Goal: Task Accomplishment & Management: Manage account settings

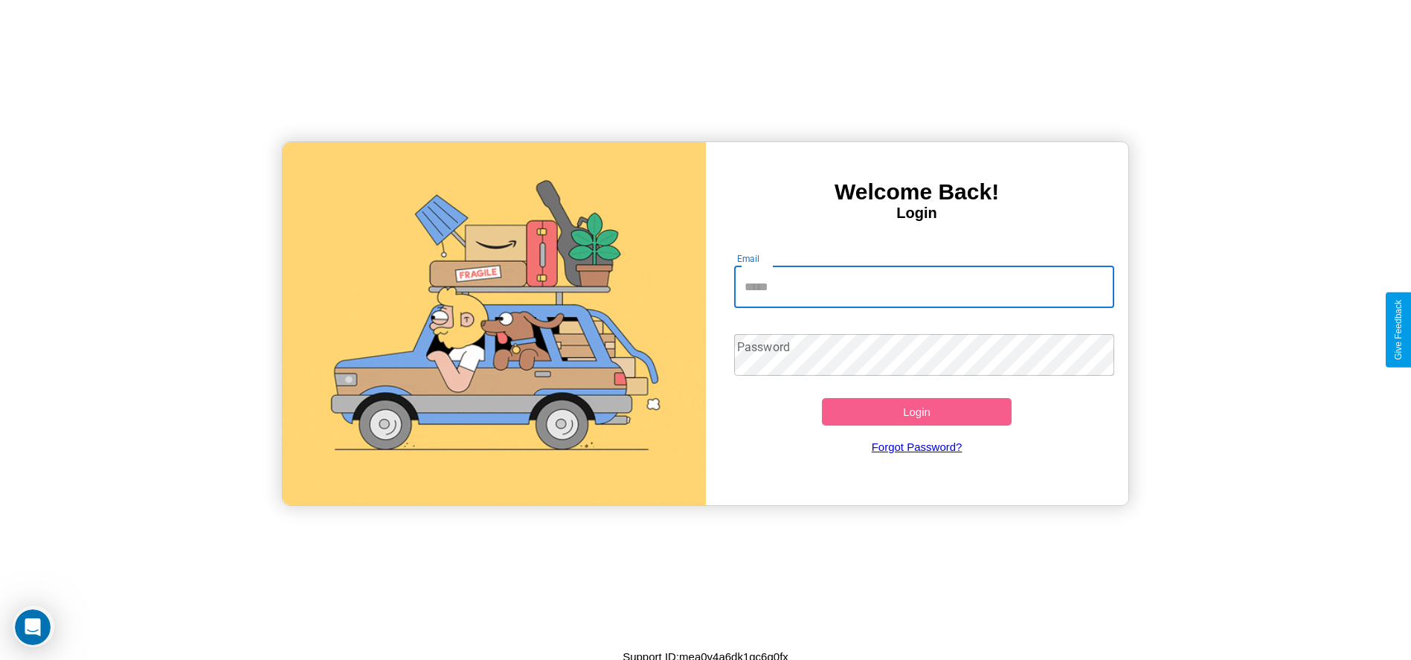
click at [924, 286] on input "Email" at bounding box center [924, 287] width 380 height 42
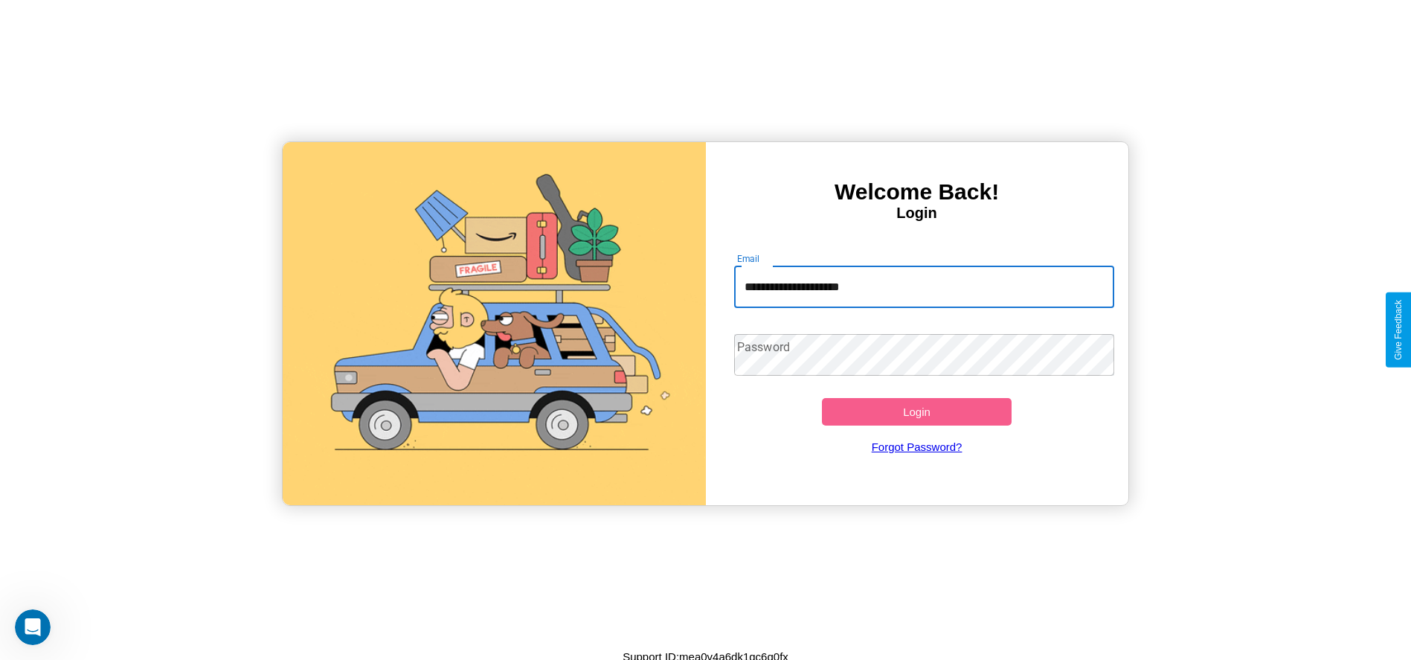
type input "**********"
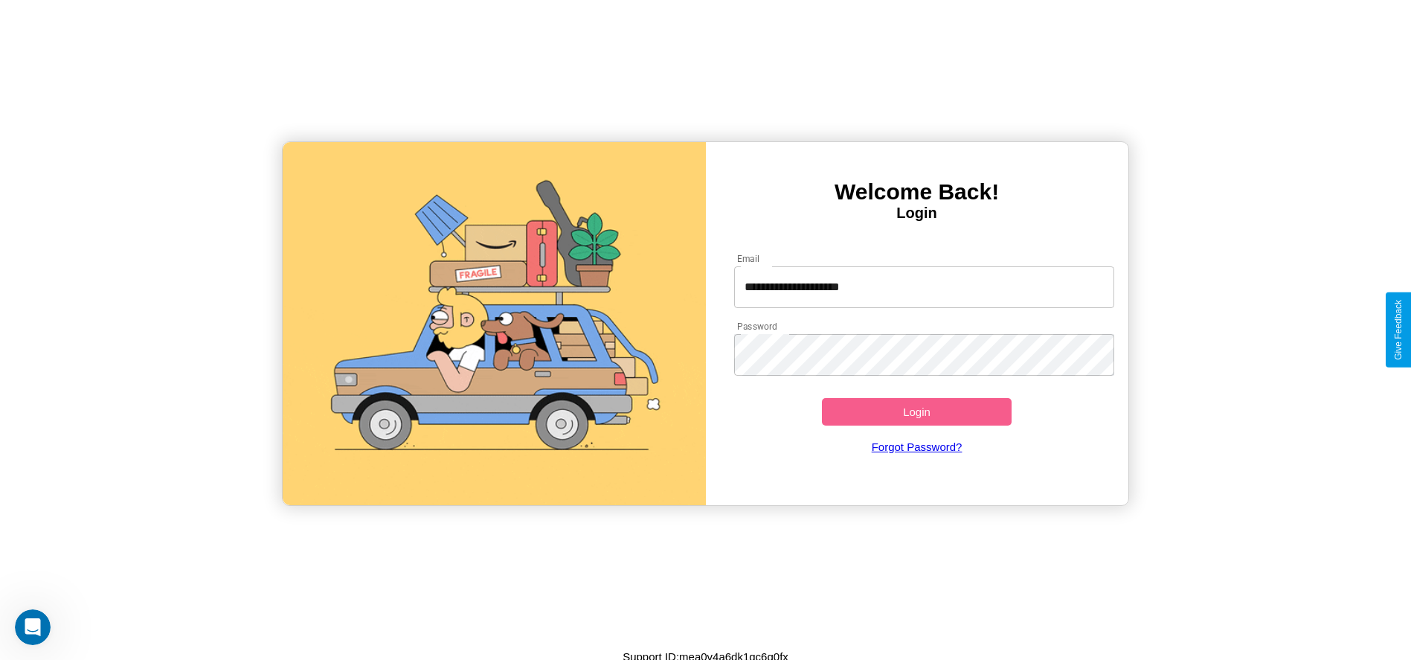
click at [917, 411] on button "Login" at bounding box center [917, 412] width 190 height 28
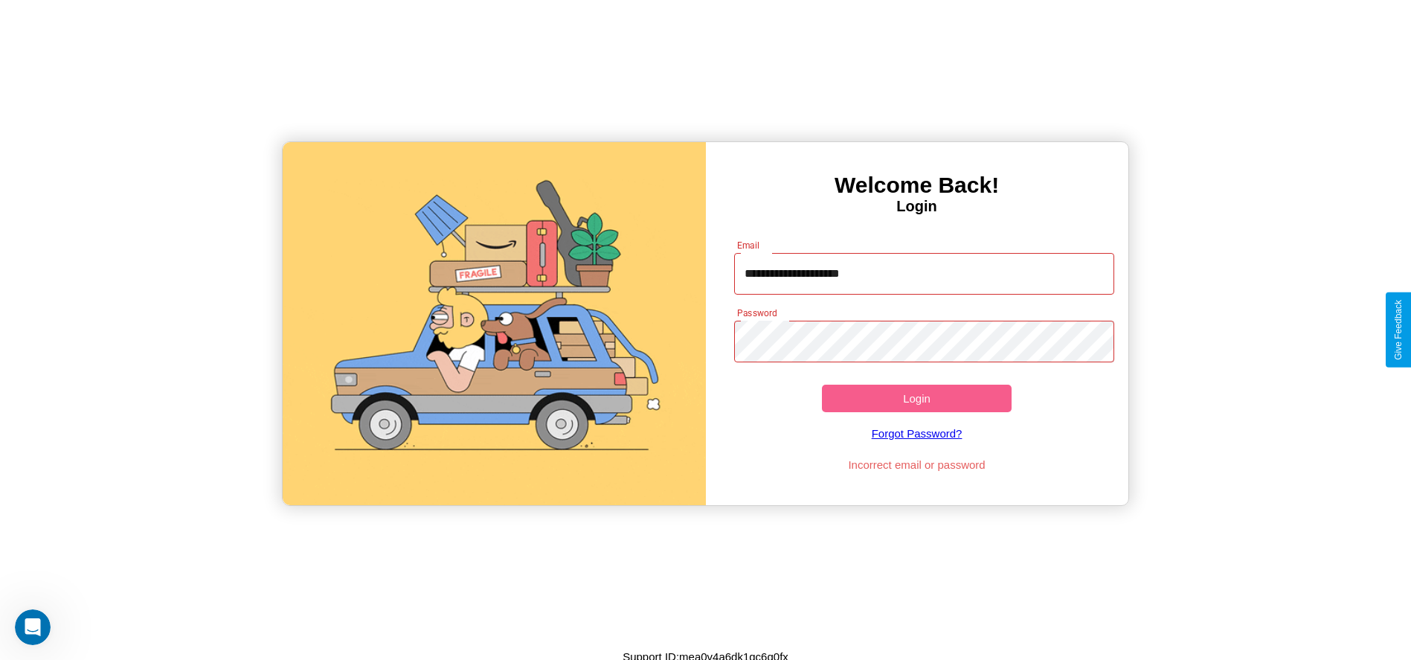
click at [917, 398] on button "Login" at bounding box center [917, 399] width 190 height 28
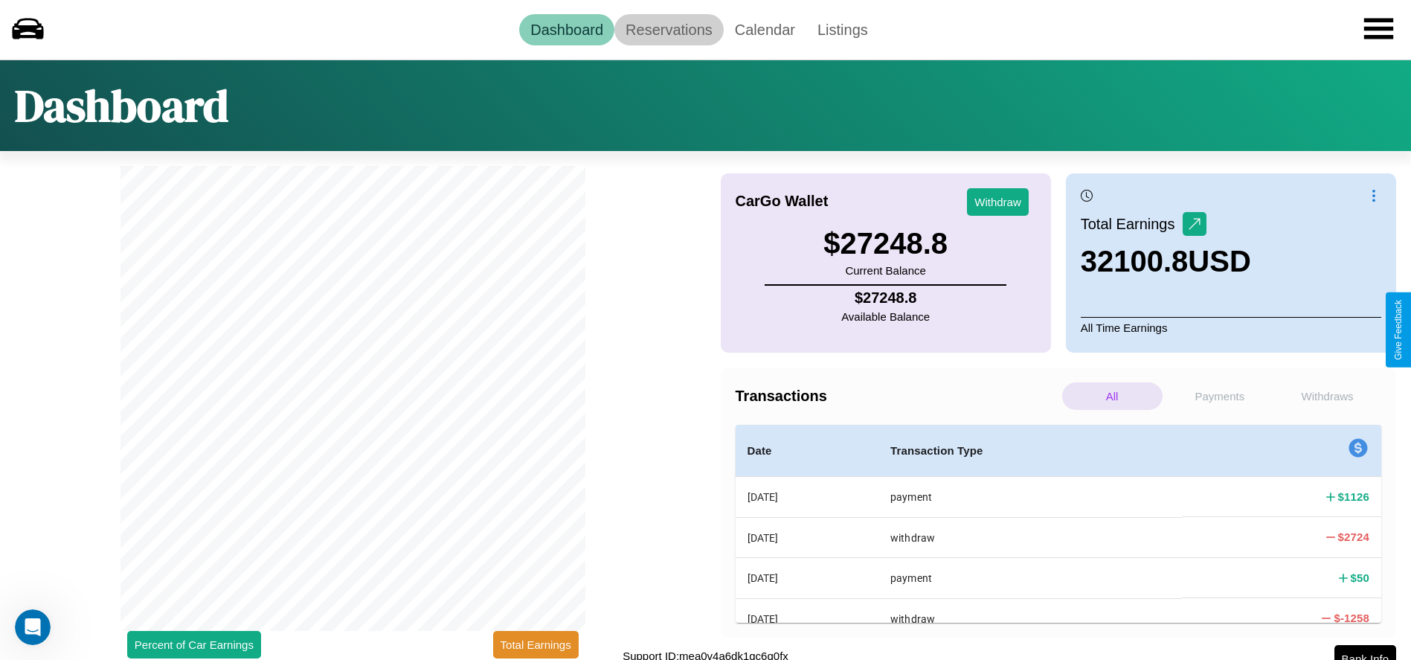
click at [669, 29] on link "Reservations" at bounding box center [669, 29] width 109 height 31
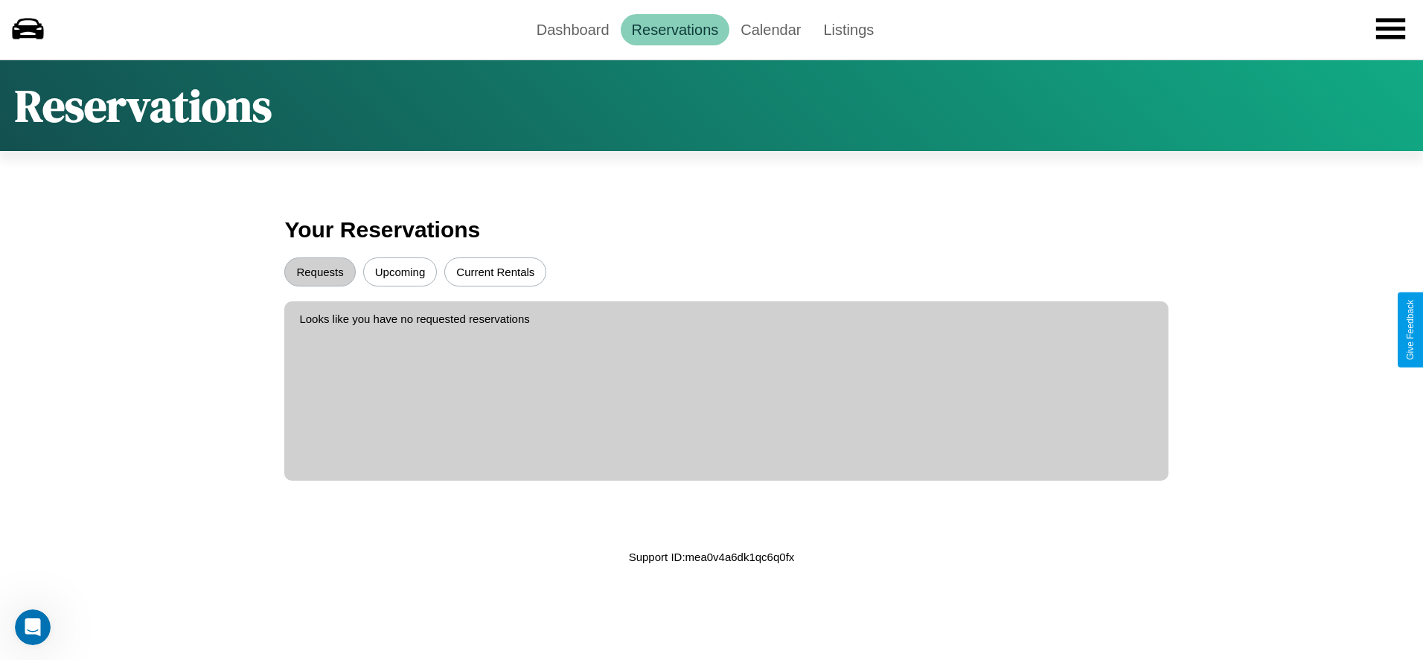
click at [400, 272] on button "Upcoming" at bounding box center [400, 271] width 74 height 29
click at [320, 272] on button "Requests" at bounding box center [319, 271] width 71 height 29
